Goal: Book appointment/travel/reservation

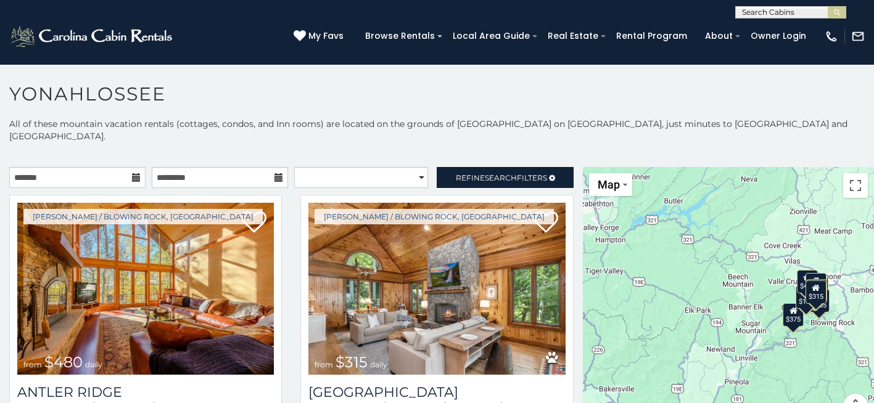
scroll to position [1, 0]
click at [750, 10] on input "text" at bounding box center [790, 14] width 108 height 12
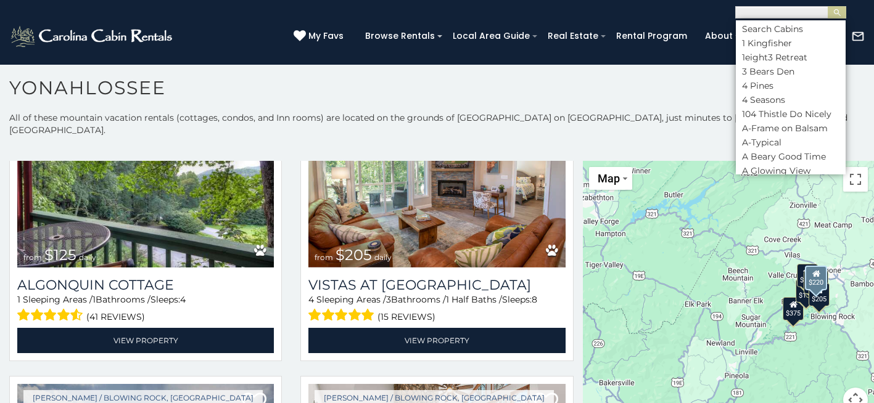
scroll to position [678, 0]
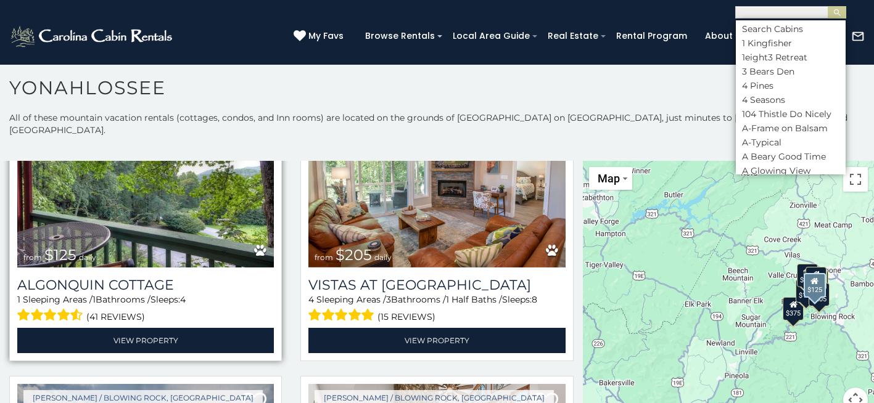
click at [211, 223] on img at bounding box center [145, 182] width 257 height 172
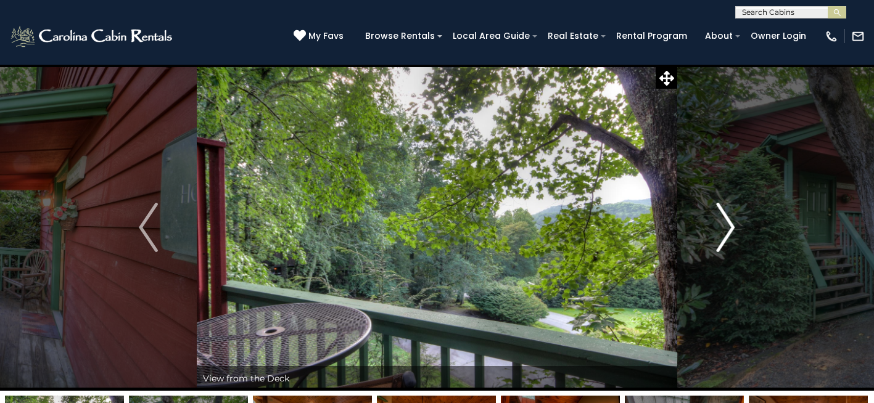
click at [729, 225] on img "Next" at bounding box center [725, 227] width 18 height 49
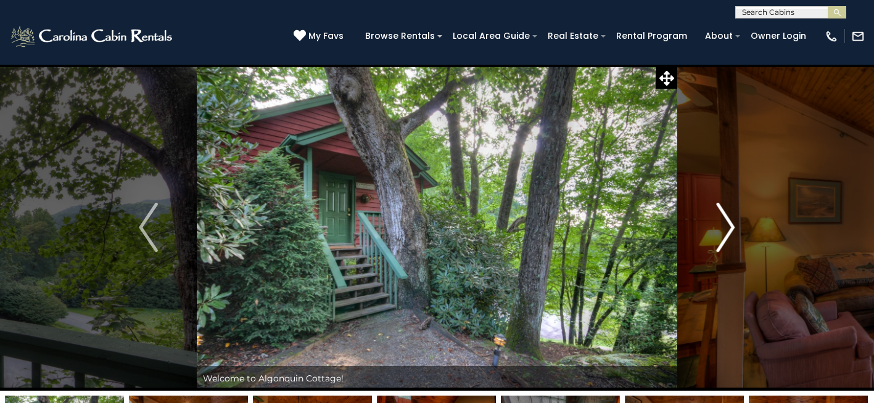
click at [729, 225] on img "Next" at bounding box center [725, 227] width 18 height 49
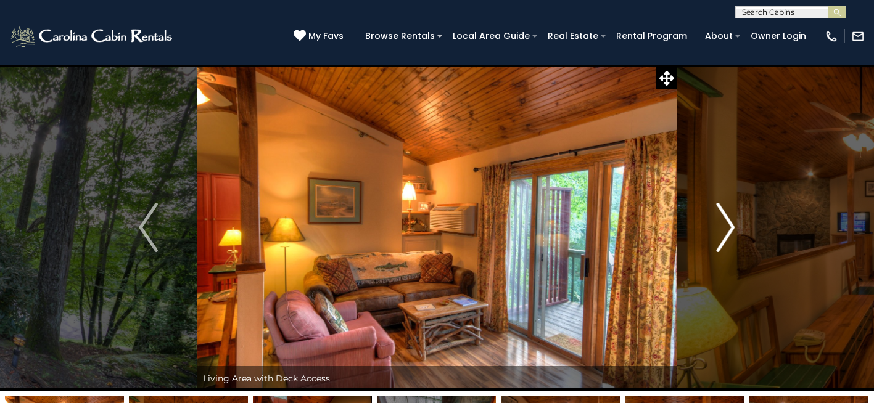
click at [728, 225] on img "Next" at bounding box center [725, 227] width 18 height 49
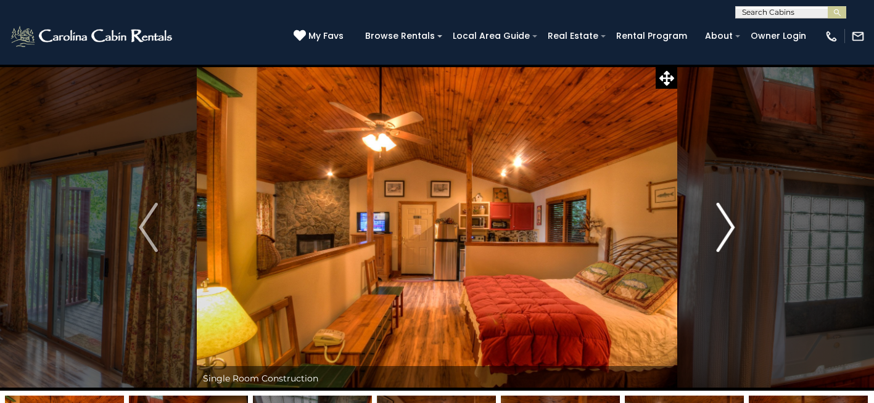
click at [728, 225] on img "Next" at bounding box center [725, 227] width 18 height 49
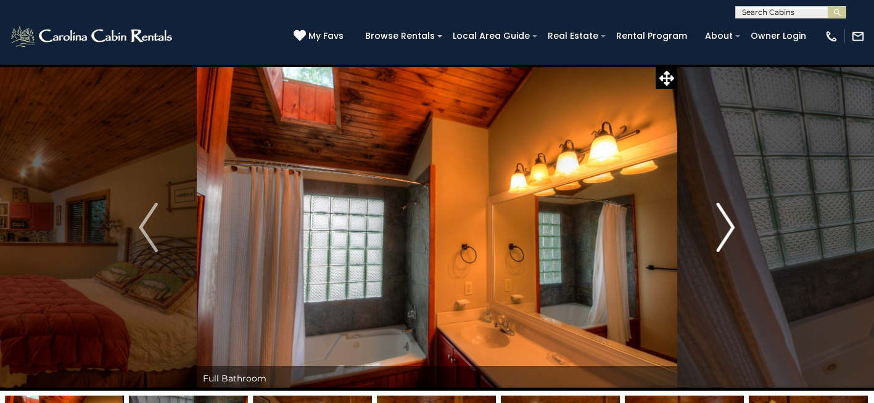
click at [728, 225] on img "Next" at bounding box center [725, 227] width 18 height 49
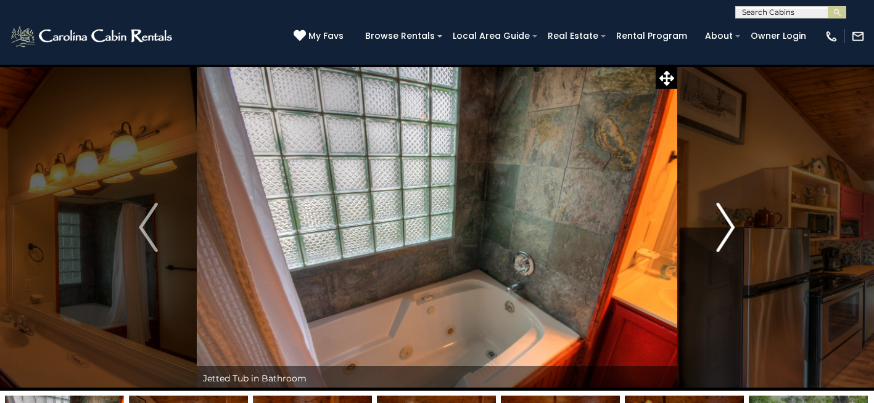
click at [728, 225] on img "Next" at bounding box center [725, 227] width 18 height 49
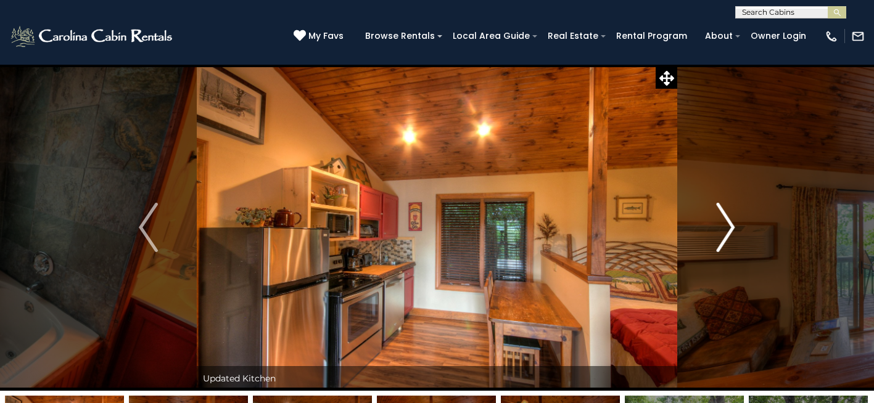
click at [727, 225] on img "Next" at bounding box center [725, 227] width 18 height 49
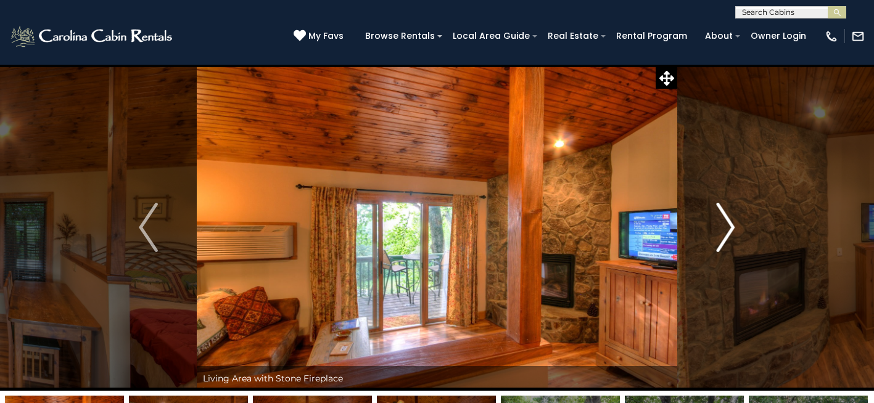
click at [727, 225] on img "Next" at bounding box center [725, 227] width 18 height 49
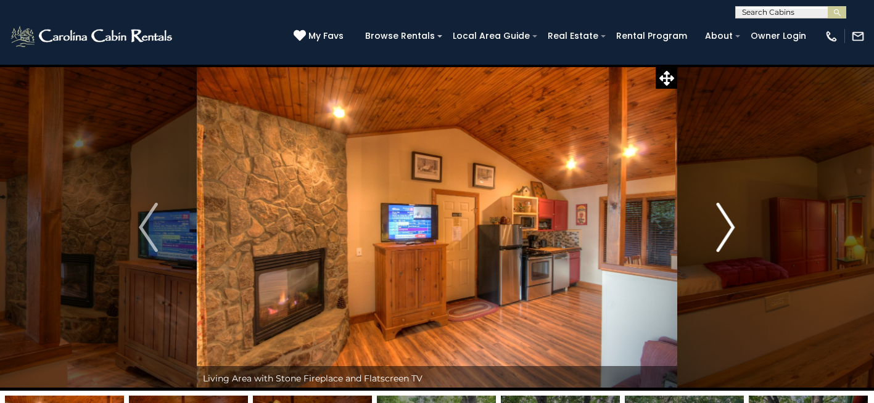
click at [726, 225] on img "Next" at bounding box center [725, 227] width 18 height 49
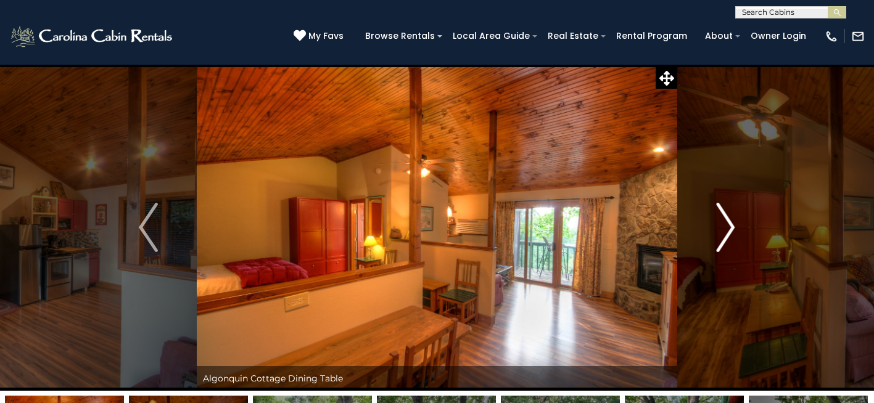
click at [724, 225] on img "Next" at bounding box center [725, 227] width 18 height 49
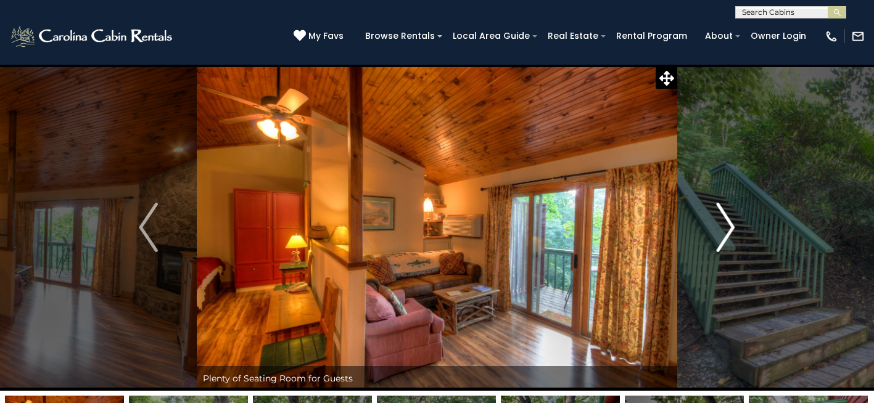
click at [724, 225] on img "Next" at bounding box center [725, 227] width 18 height 49
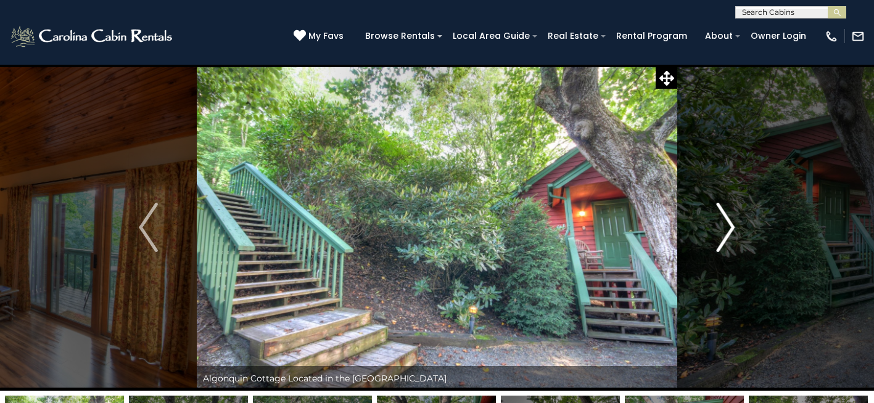
click at [724, 225] on img "Next" at bounding box center [725, 227] width 18 height 49
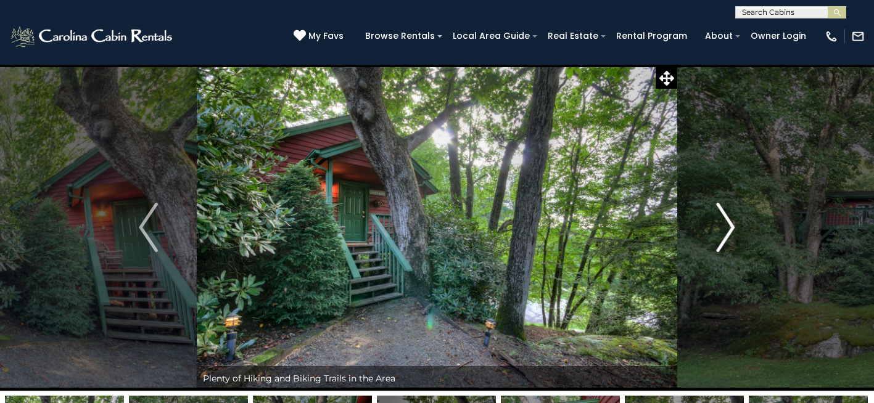
click at [724, 225] on img "Next" at bounding box center [725, 227] width 18 height 49
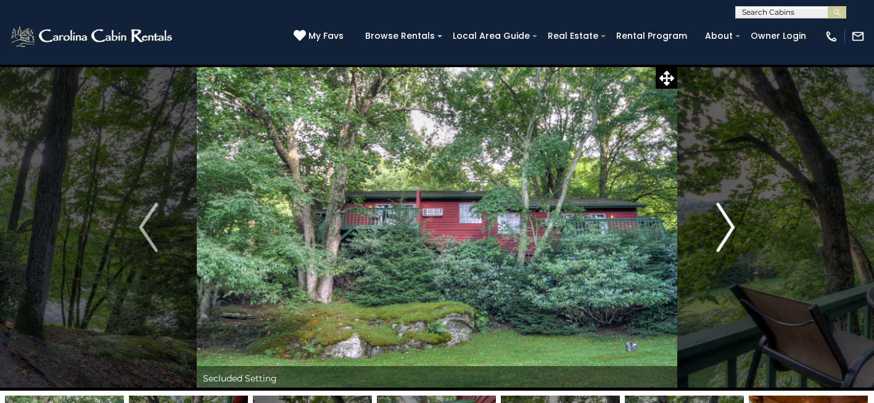
click at [724, 225] on img "Next" at bounding box center [725, 227] width 18 height 49
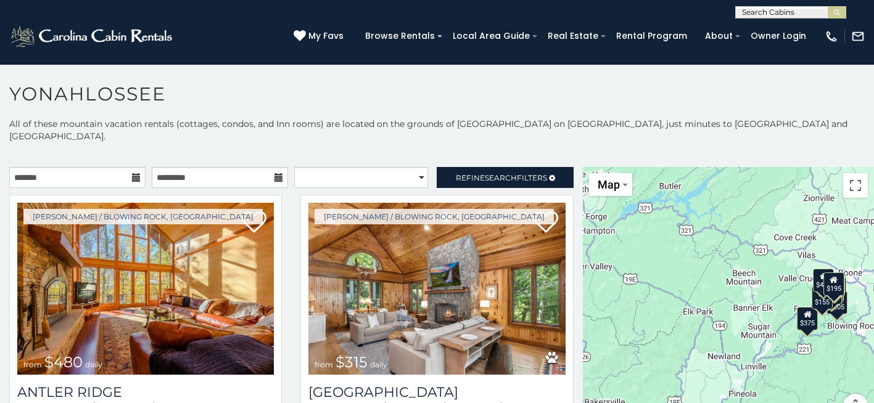
scroll to position [6, 0]
